Goal: Download file/media

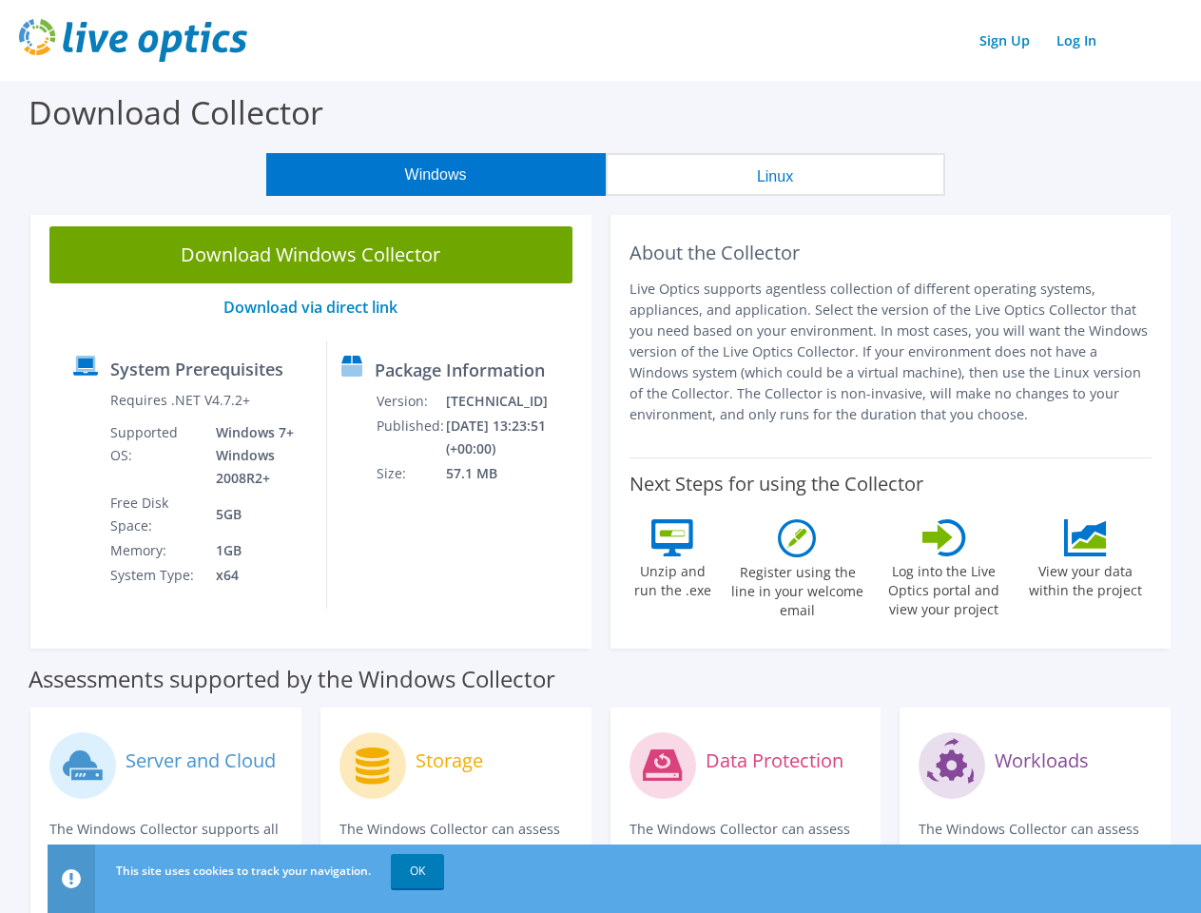
click at [417, 871] on link "OK" at bounding box center [417, 871] width 53 height 34
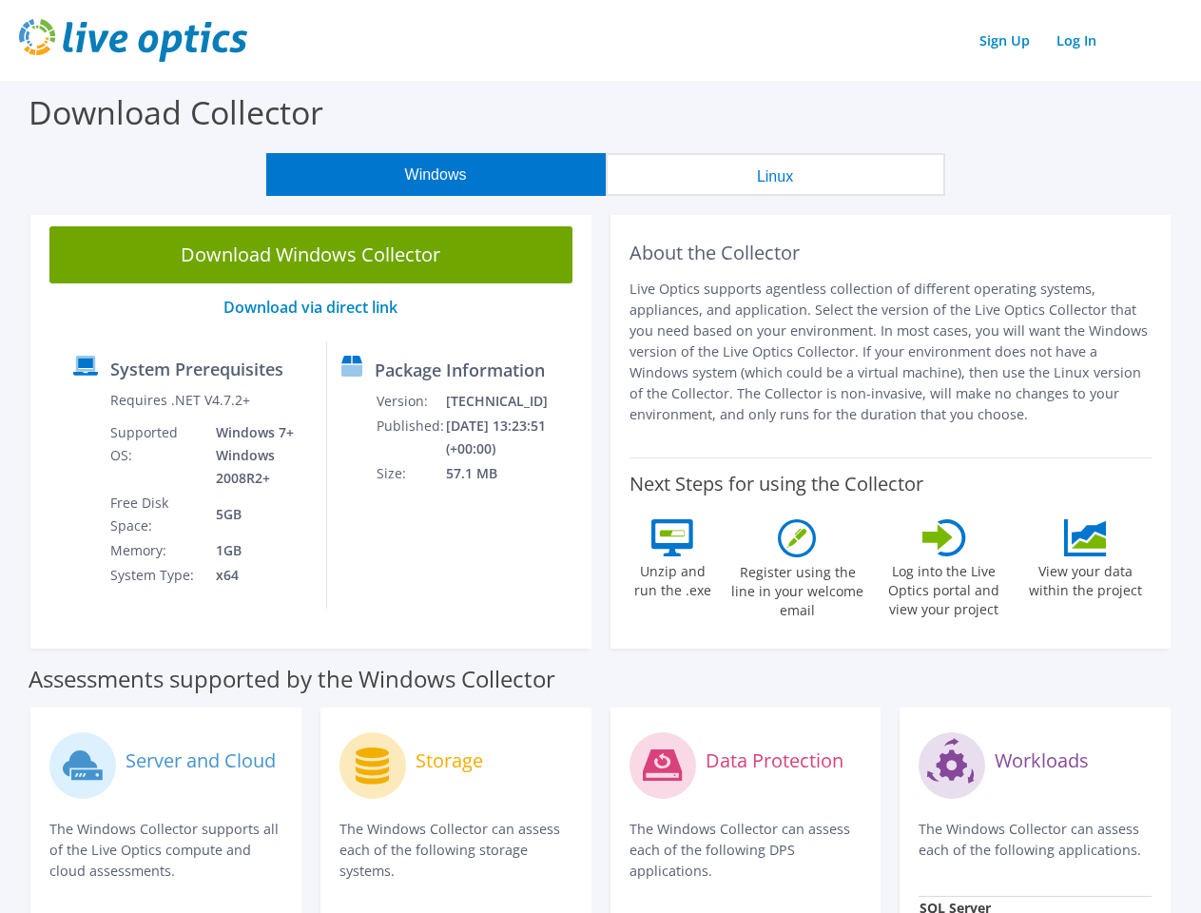
click at [435, 174] on button "Windows" at bounding box center [435, 174] width 339 height 43
click at [775, 174] on button "Linux" at bounding box center [775, 174] width 339 height 43
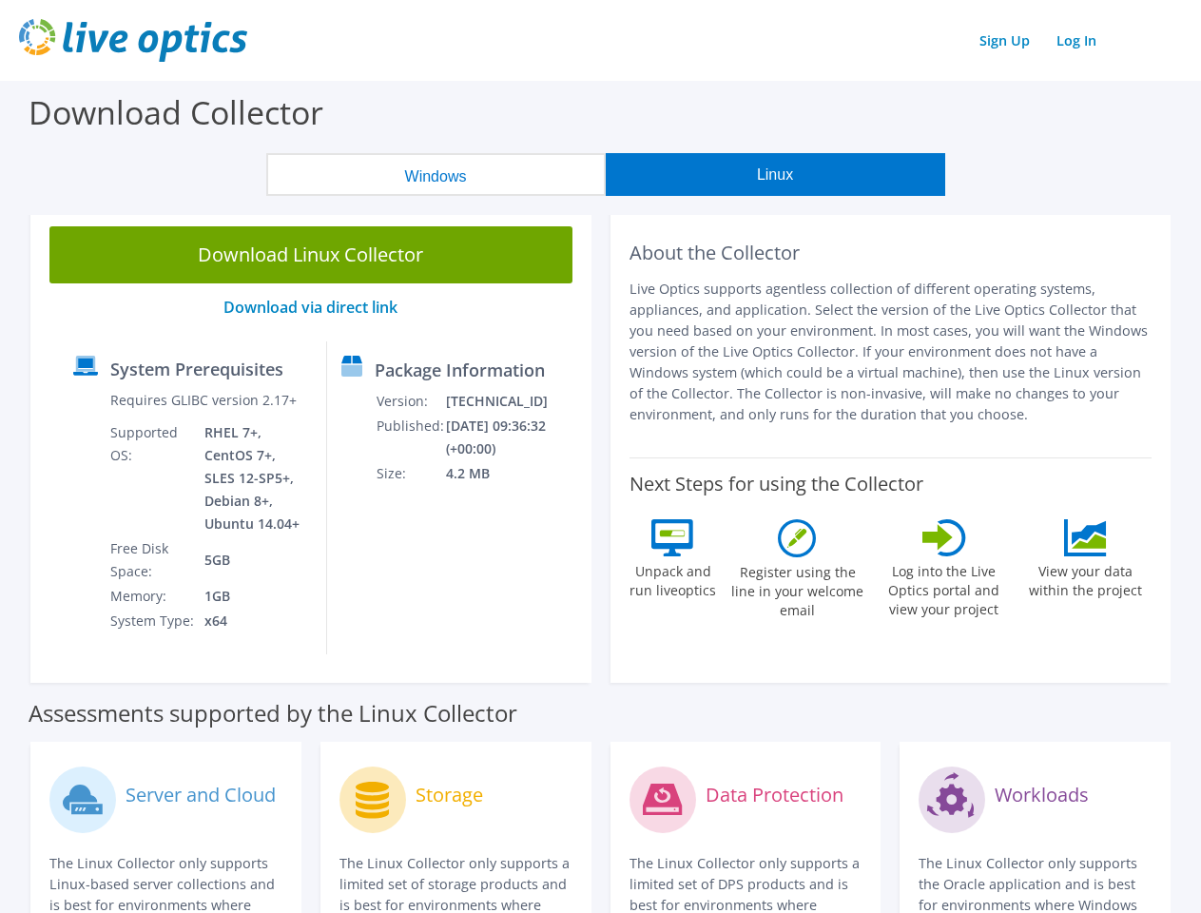
click at [311, 255] on link "Download Linux Collector" at bounding box center [310, 254] width 523 height 57
